Goal: Complete application form

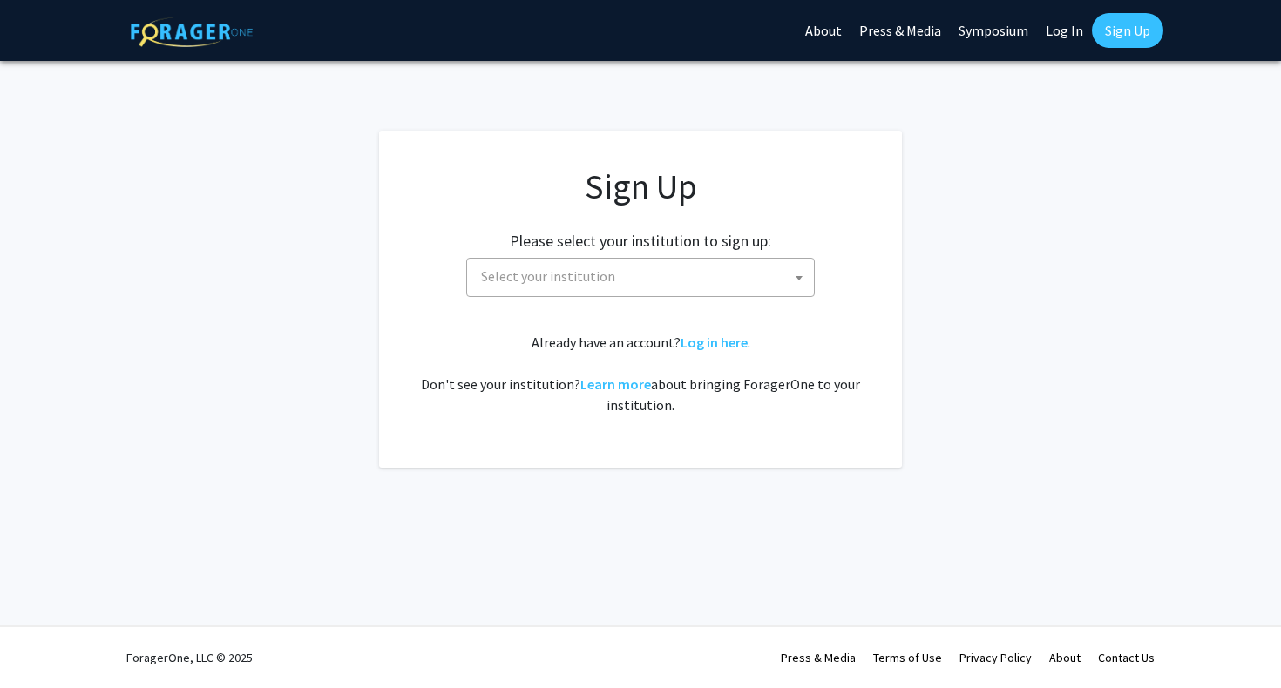
click at [497, 270] on span "Select your institution" at bounding box center [548, 275] width 134 height 17
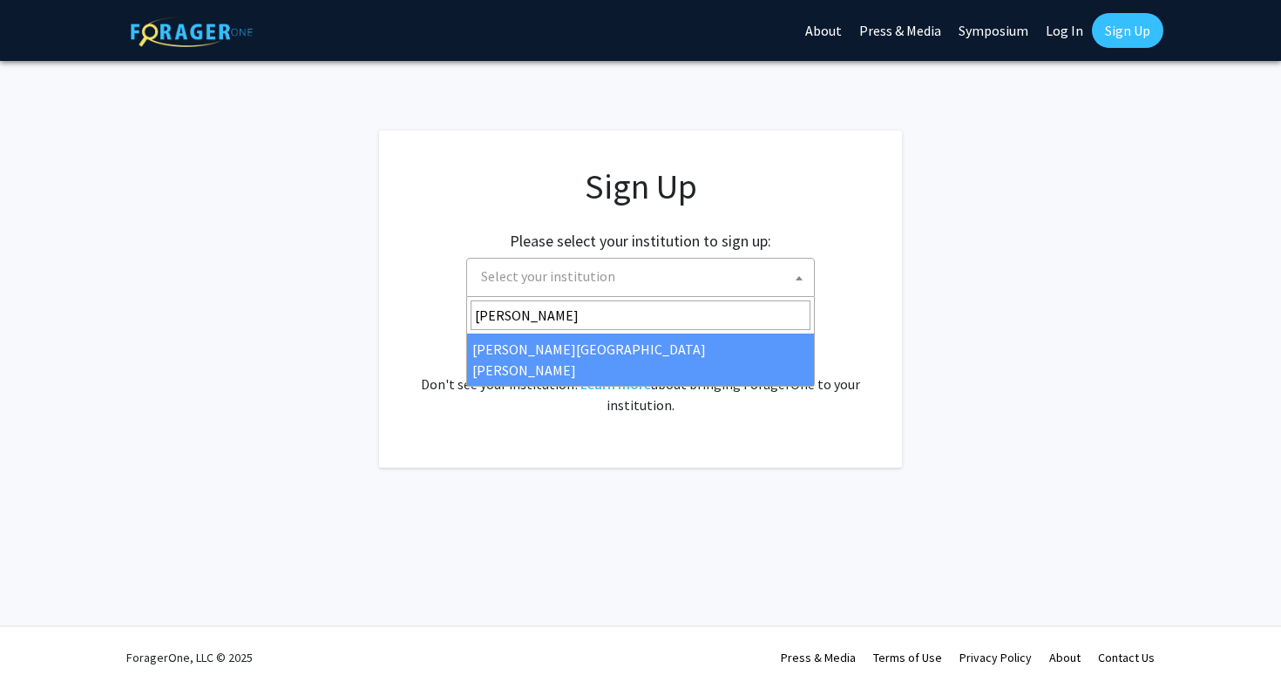
type input "john"
select select "1"
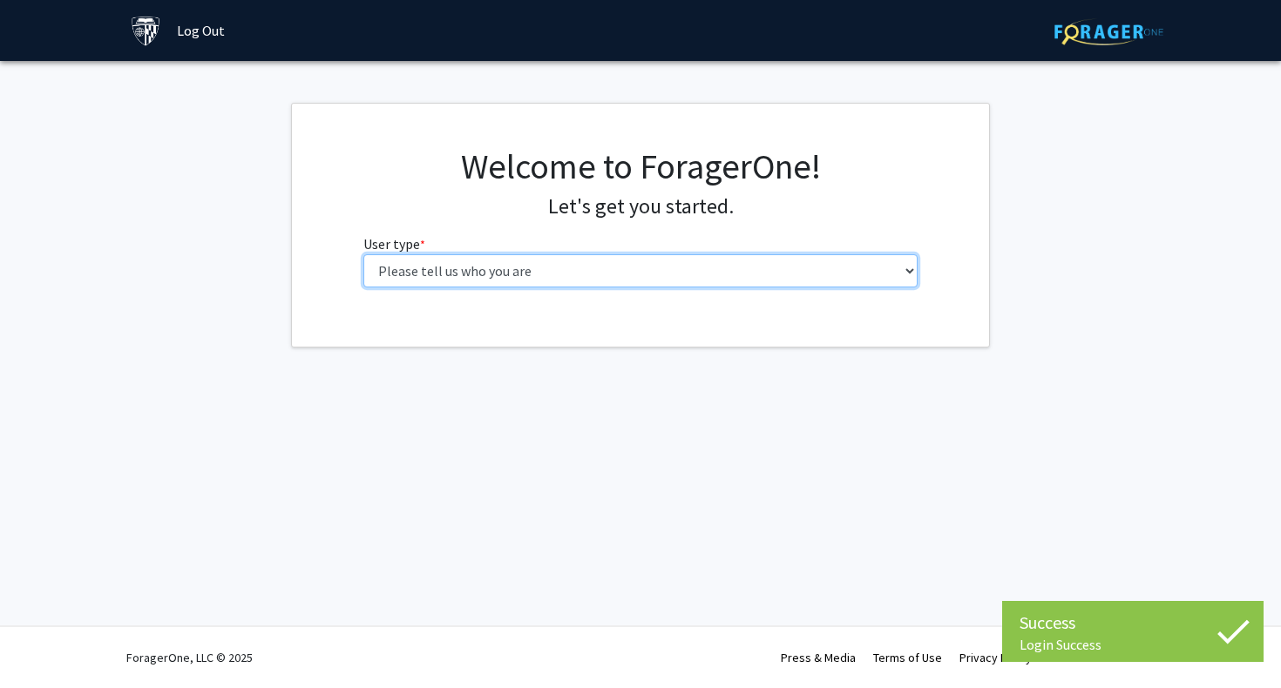
click at [604, 274] on select "Please tell us who you are Undergraduate Student Master's Student Doctoral Cand…" at bounding box center [640, 270] width 555 height 33
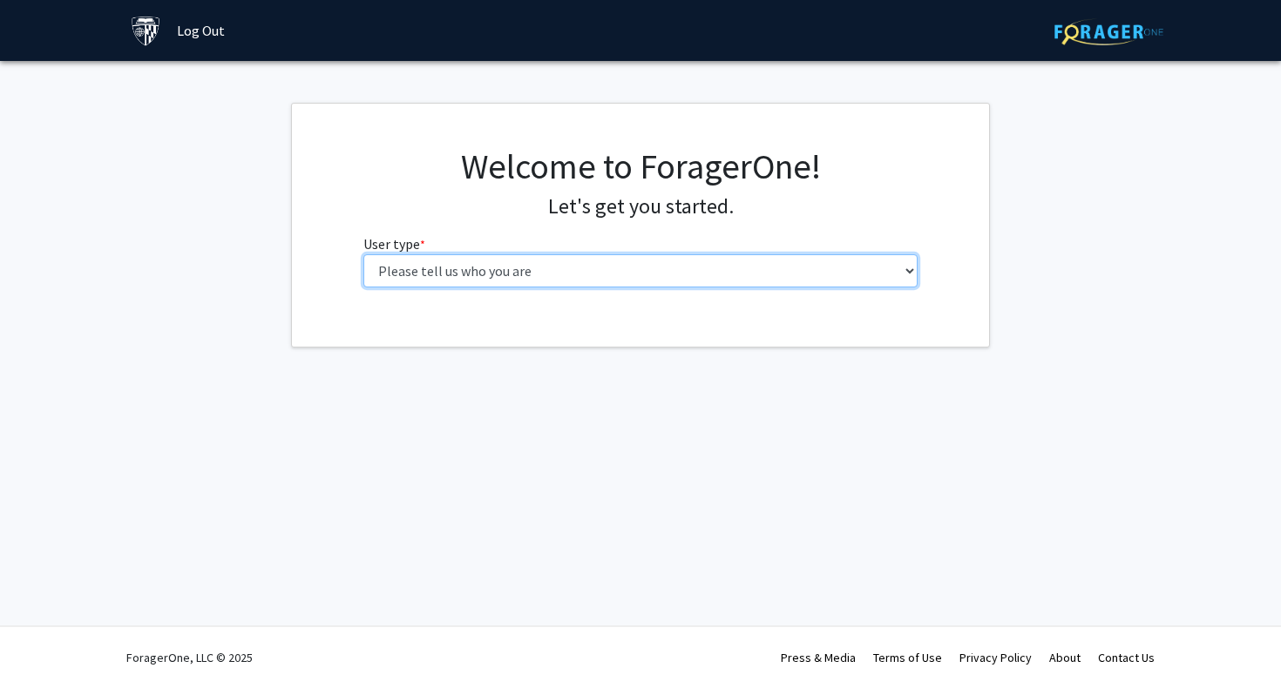
select select "3: doc"
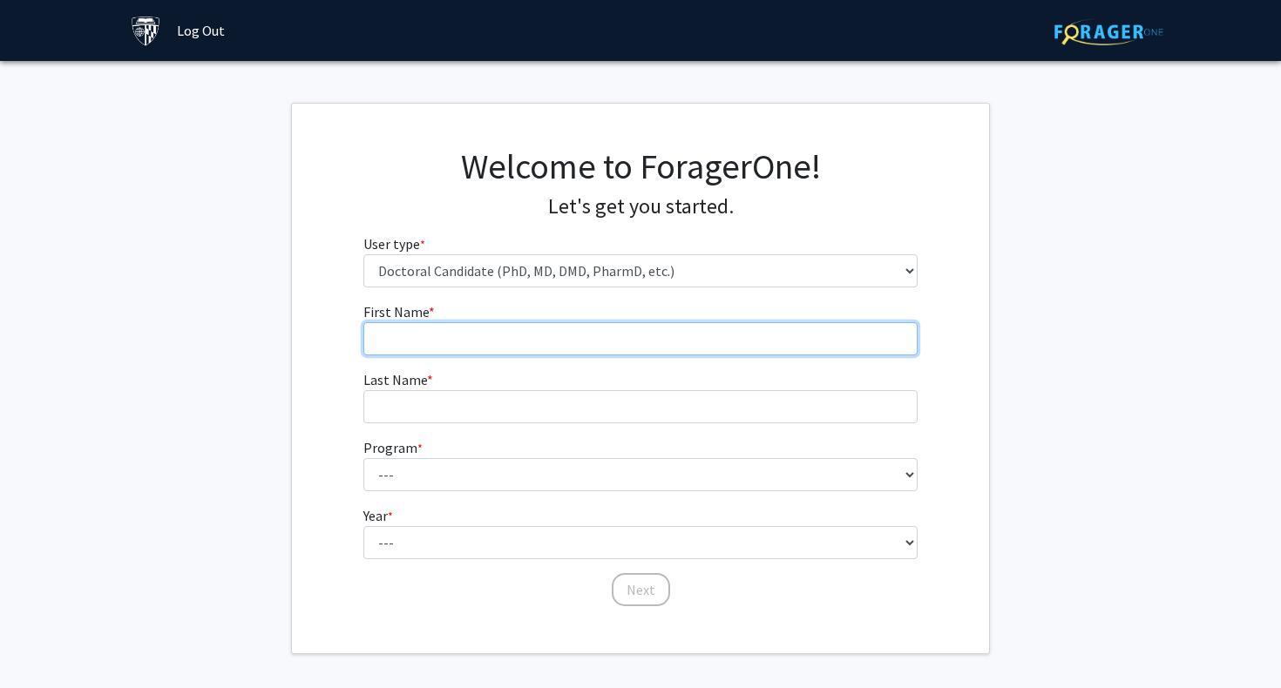
click at [592, 342] on input "First Name * required" at bounding box center [640, 338] width 555 height 33
type input "[PERSON_NAME]"
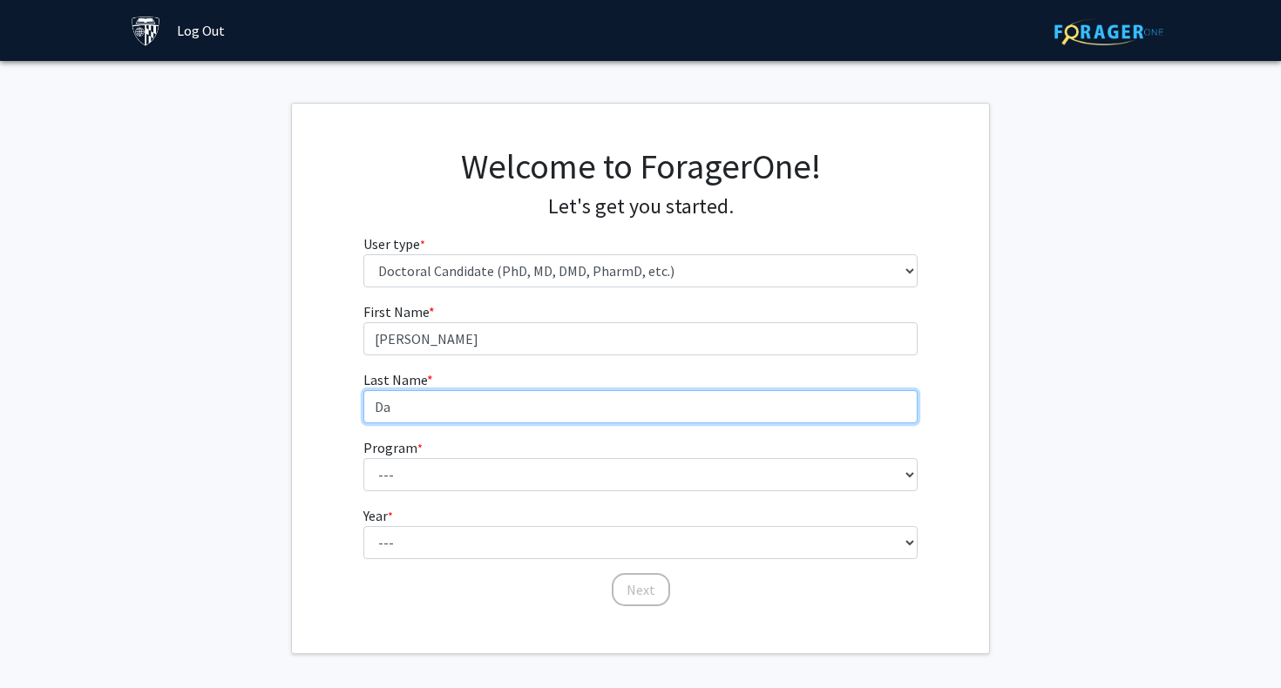
type input "D"
type input "[PERSON_NAME]"
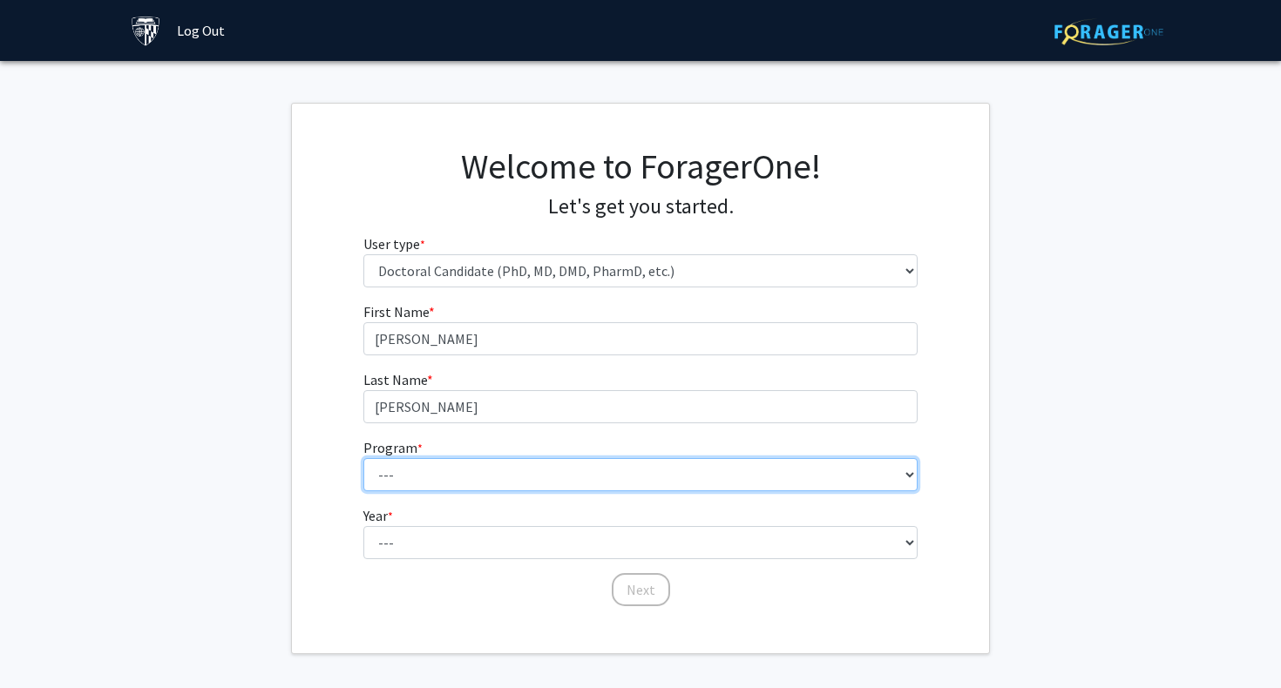
click at [557, 484] on select "--- Adult-Gerontological Acute Care Nurse Practitioner Adult-Gerontological Cri…" at bounding box center [640, 474] width 555 height 33
select select "61: 63"
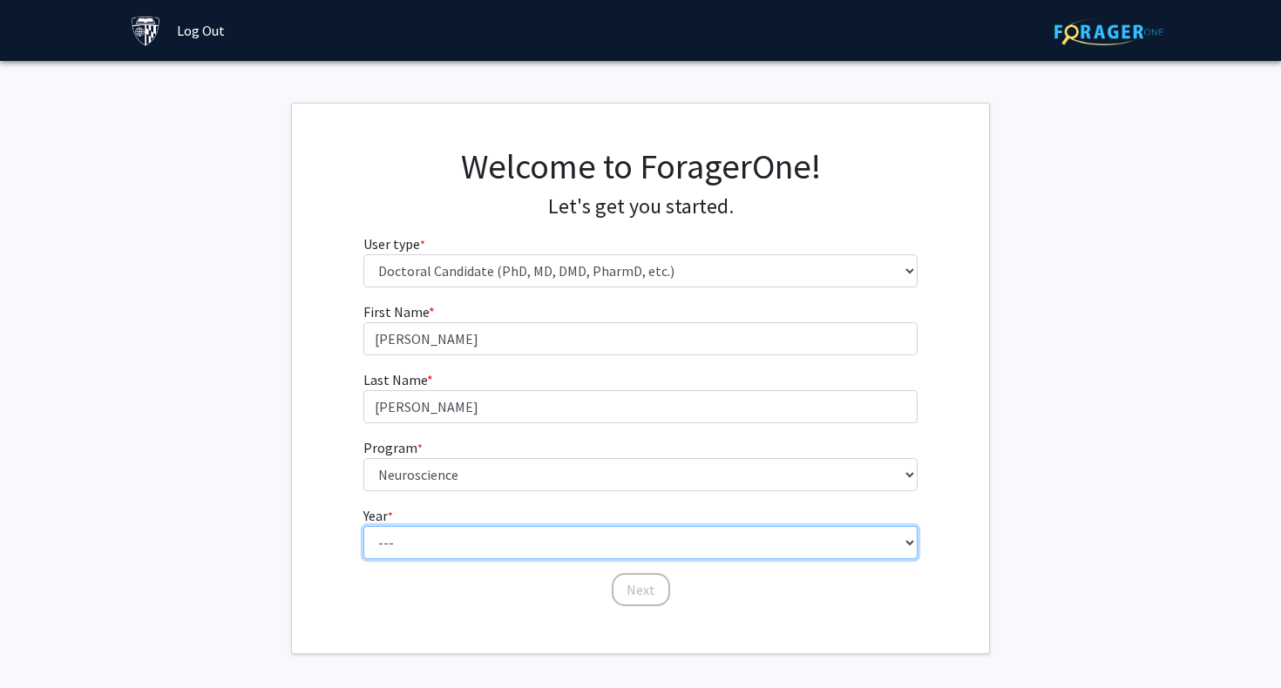
click at [527, 548] on select "--- First Year Second Year Third Year Fourth Year Fifth Year Sixth Year Seventh…" at bounding box center [640, 542] width 555 height 33
select select "1: first_year"
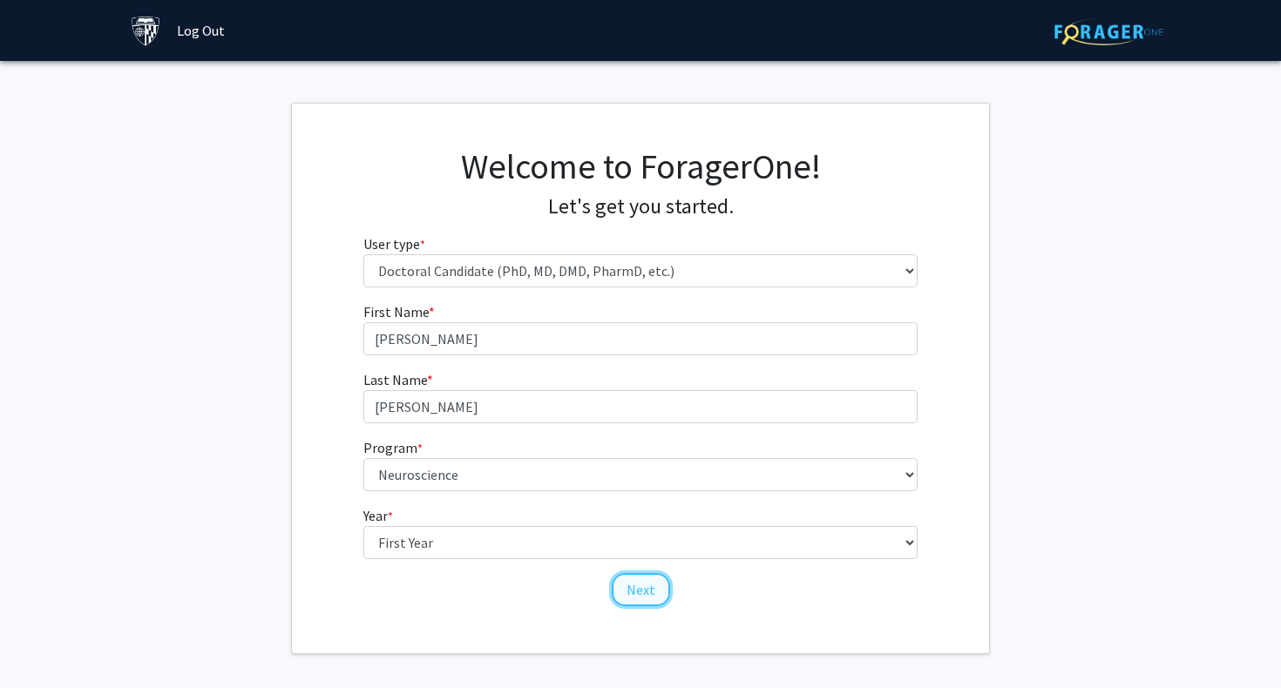
click at [633, 591] on button "Next" at bounding box center [641, 589] width 58 height 33
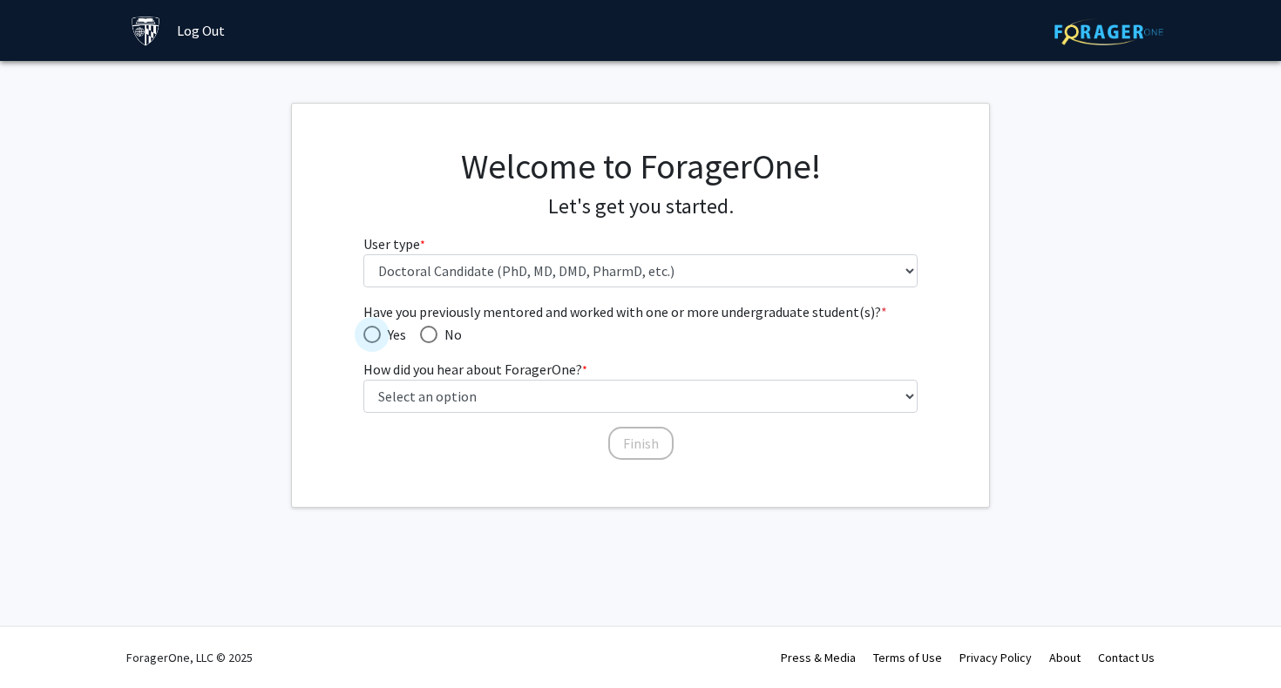
click at [377, 337] on span "Have you previously mentored and worked with one or more undergraduate student(…" at bounding box center [371, 334] width 17 height 17
click at [377, 337] on input "Yes" at bounding box center [371, 334] width 17 height 17
radio input "true"
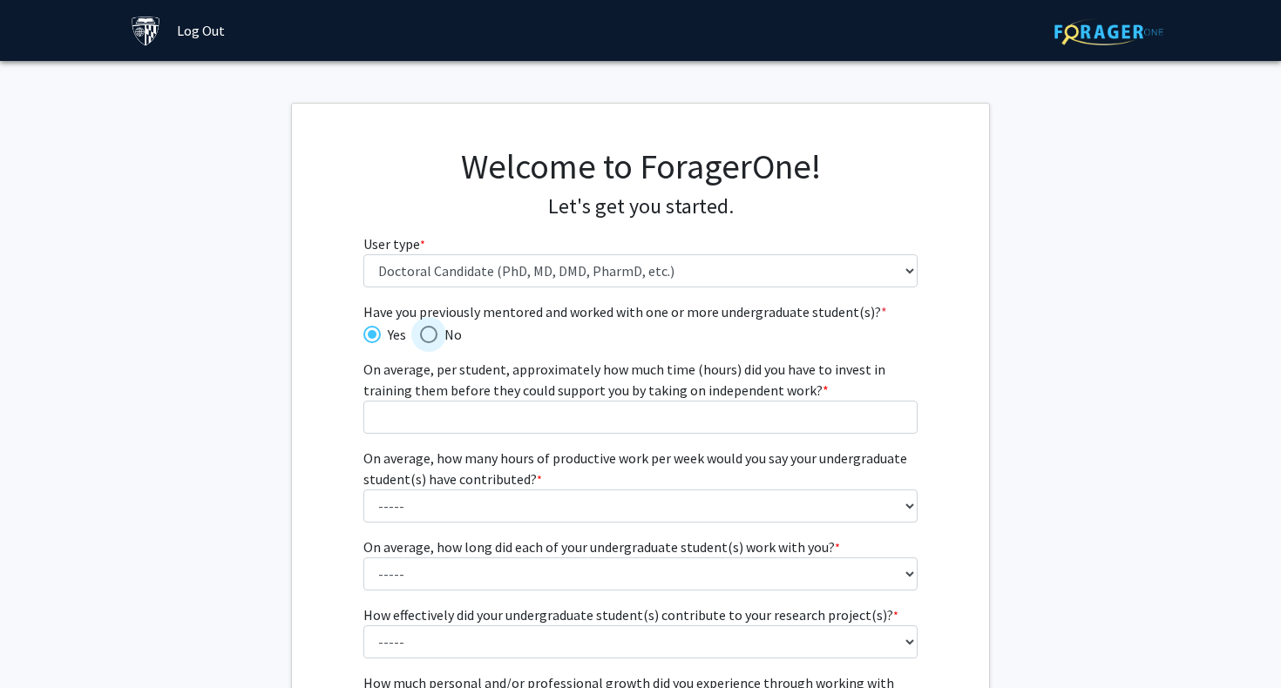
click at [431, 335] on span "Have you previously mentored and worked with one or more undergraduate student(…" at bounding box center [428, 334] width 17 height 17
click at [431, 335] on input "No" at bounding box center [428, 334] width 17 height 17
radio input "true"
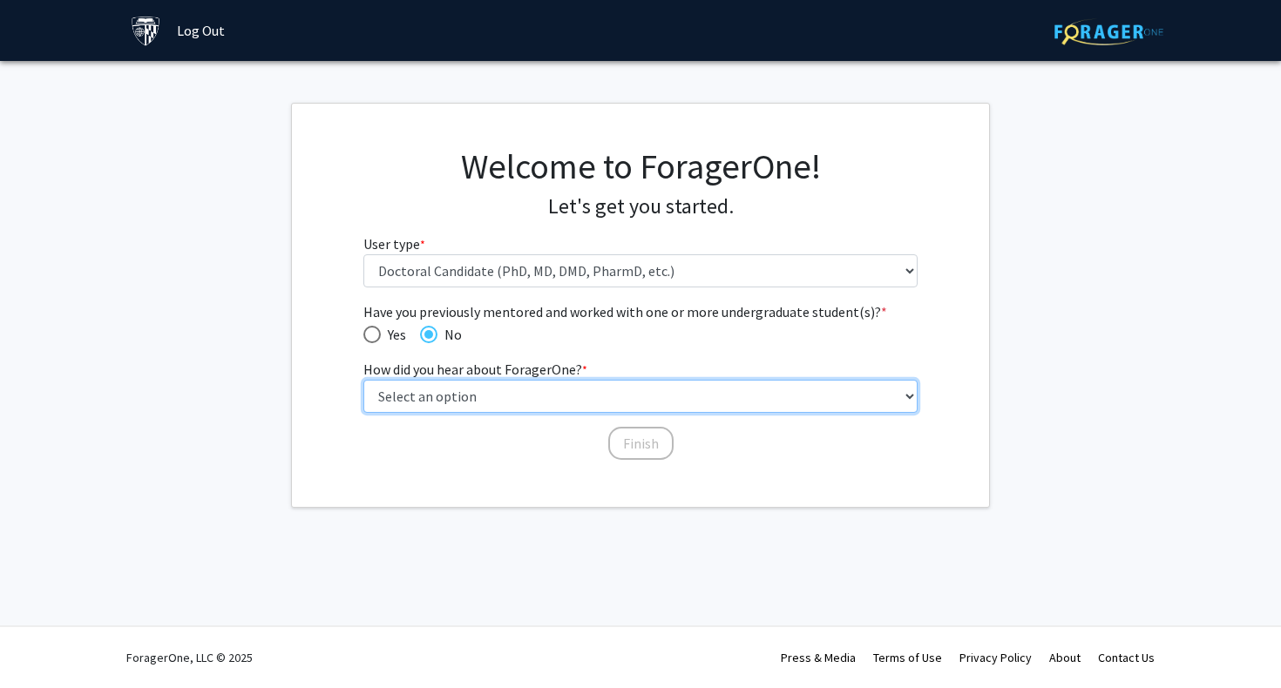
click at [442, 401] on select "Select an option Peer/student recommendation Faculty/staff recommendation Unive…" at bounding box center [640, 396] width 555 height 33
select select "3: university_website"
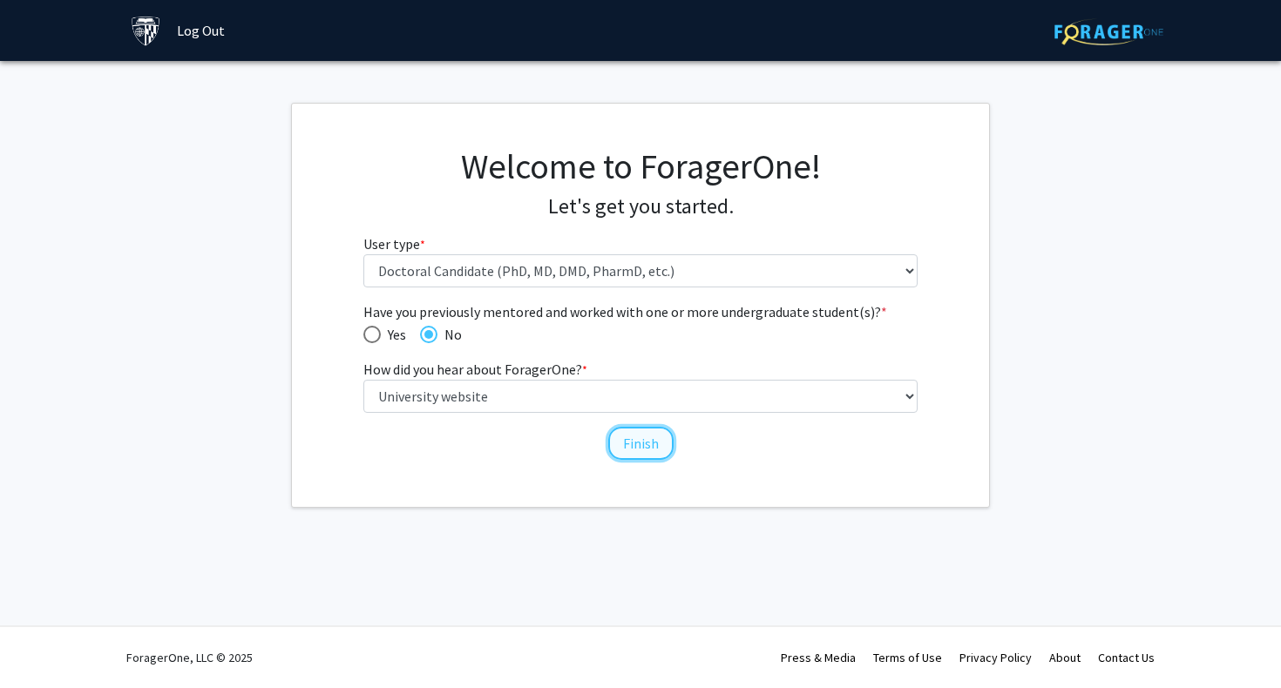
click at [651, 439] on button "Finish" at bounding box center [640, 443] width 65 height 33
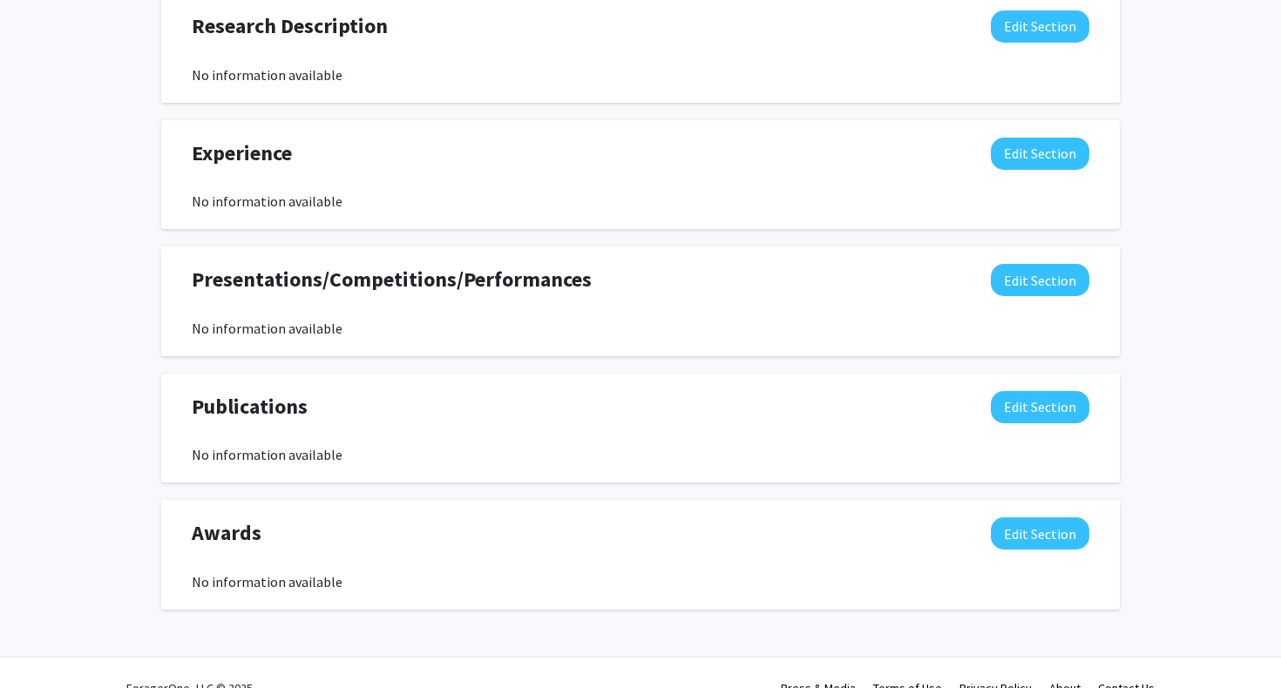
scroll to position [1045, 0]
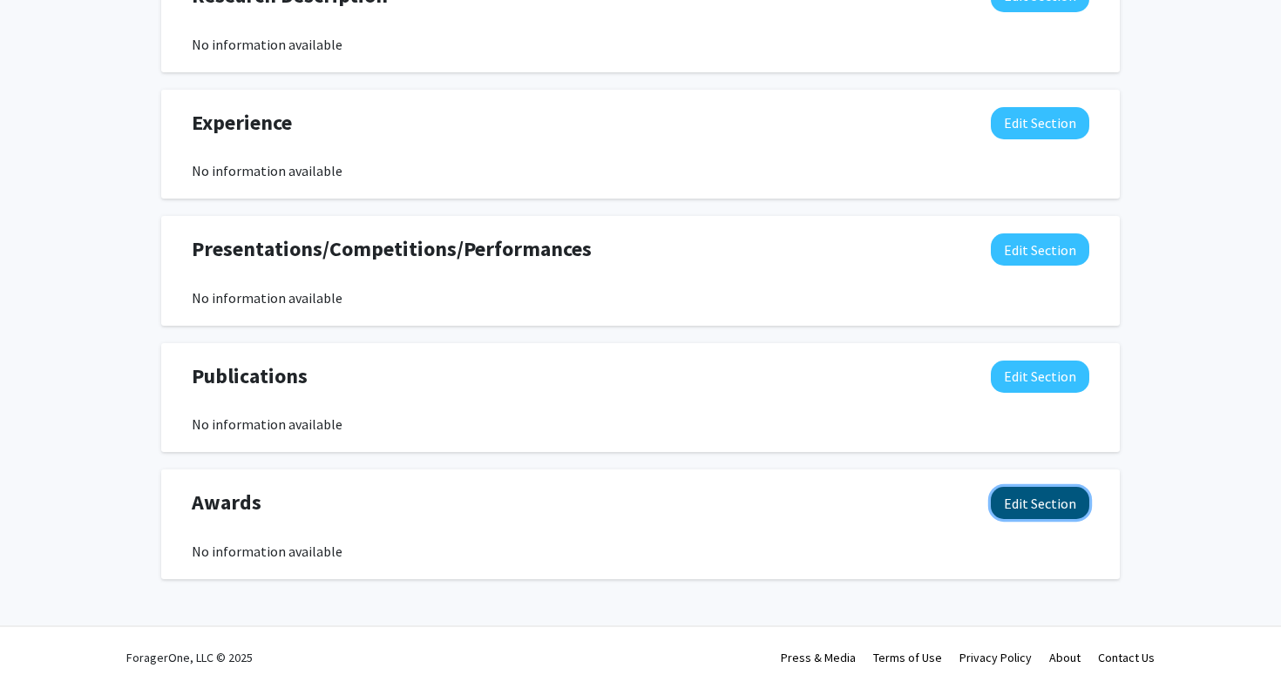
click at [1055, 509] on button "Edit Section" at bounding box center [1040, 503] width 98 height 32
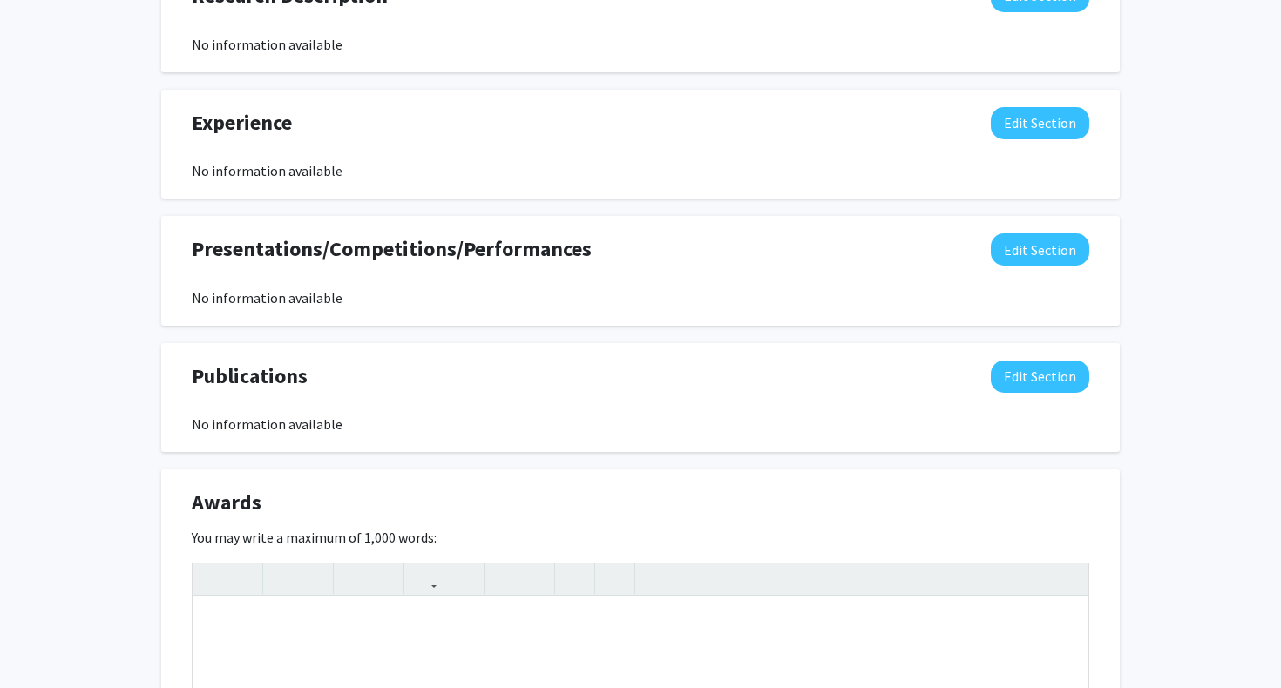
click at [964, 469] on div "Seeking Opportunities? Indicate to faculty/staff and other users that you are l…" at bounding box center [640, 115] width 958 height 1722
